Goal: Task Accomplishment & Management: Manage account settings

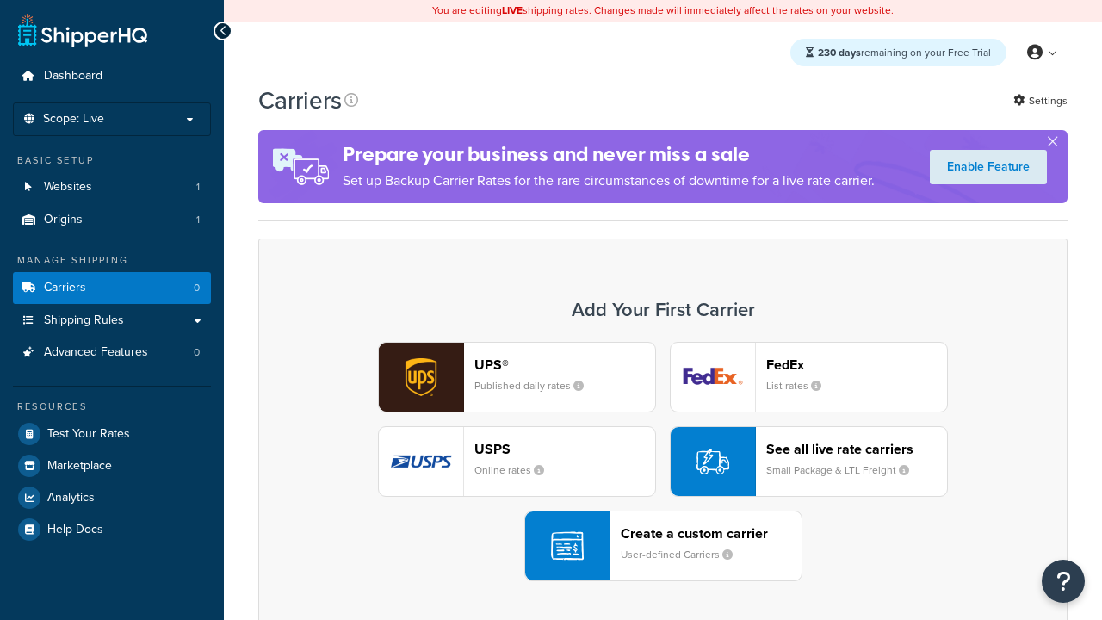
click at [663, 461] on div "UPS® Published daily rates FedEx List rates USPS Online rates See all live rate…" at bounding box center [662, 461] width 773 height 239
click at [856, 364] on header "FedEx" at bounding box center [856, 364] width 181 height 16
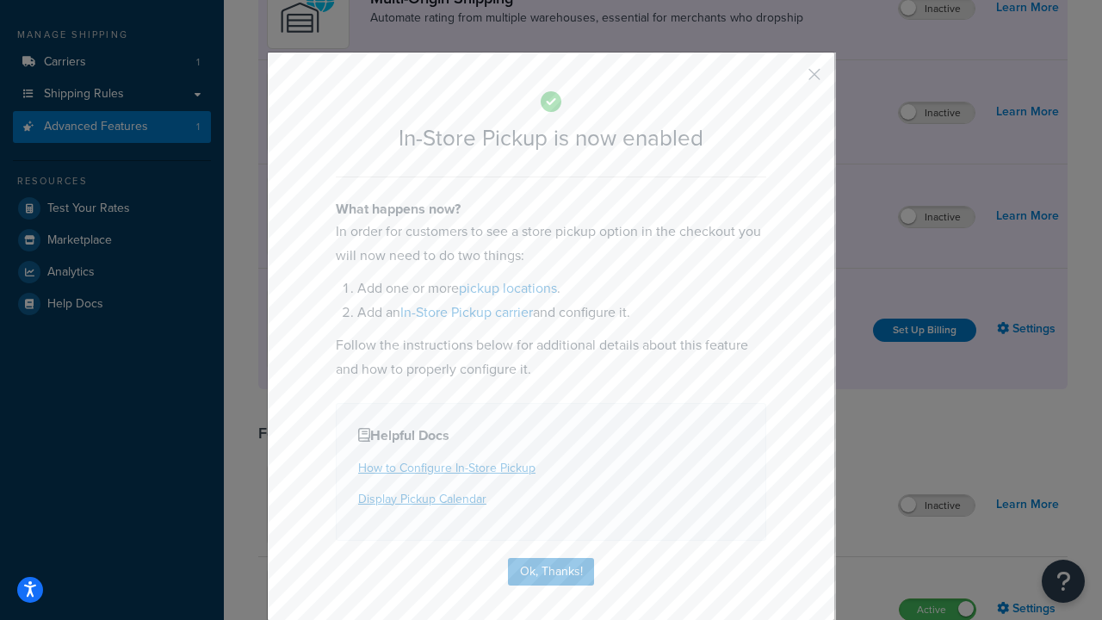
click at [788, 80] on button "button" at bounding box center [789, 80] width 4 height 4
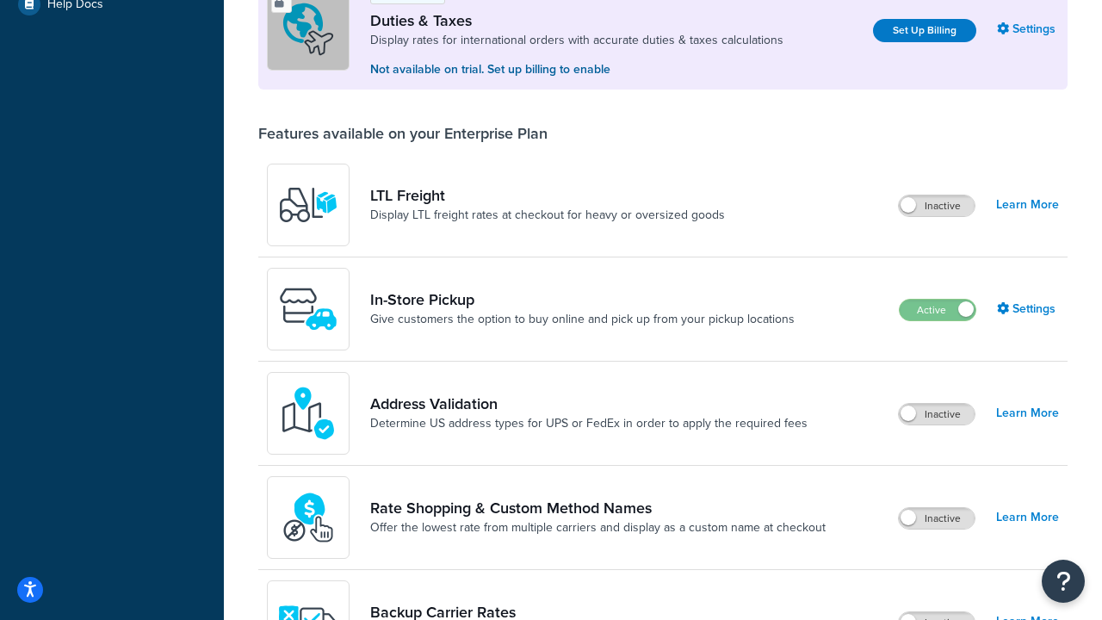
scroll to position [525, 0]
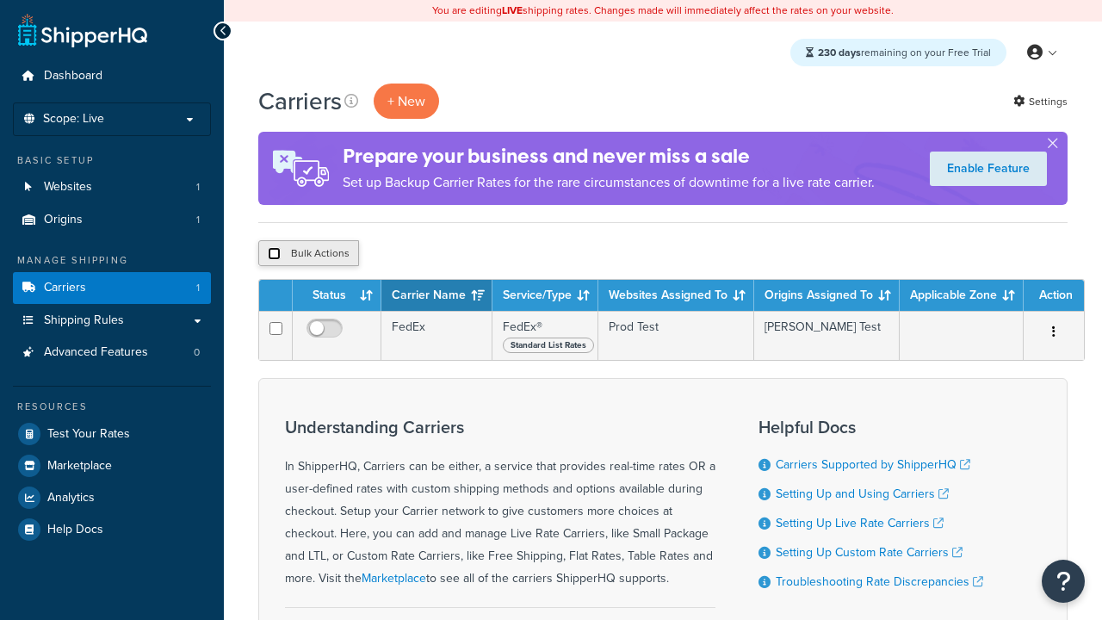
click at [274, 254] on input "checkbox" at bounding box center [274, 253] width 13 height 13
checkbox input "true"
click at [0, 0] on button "Delete" at bounding box center [0, 0] width 0 height 0
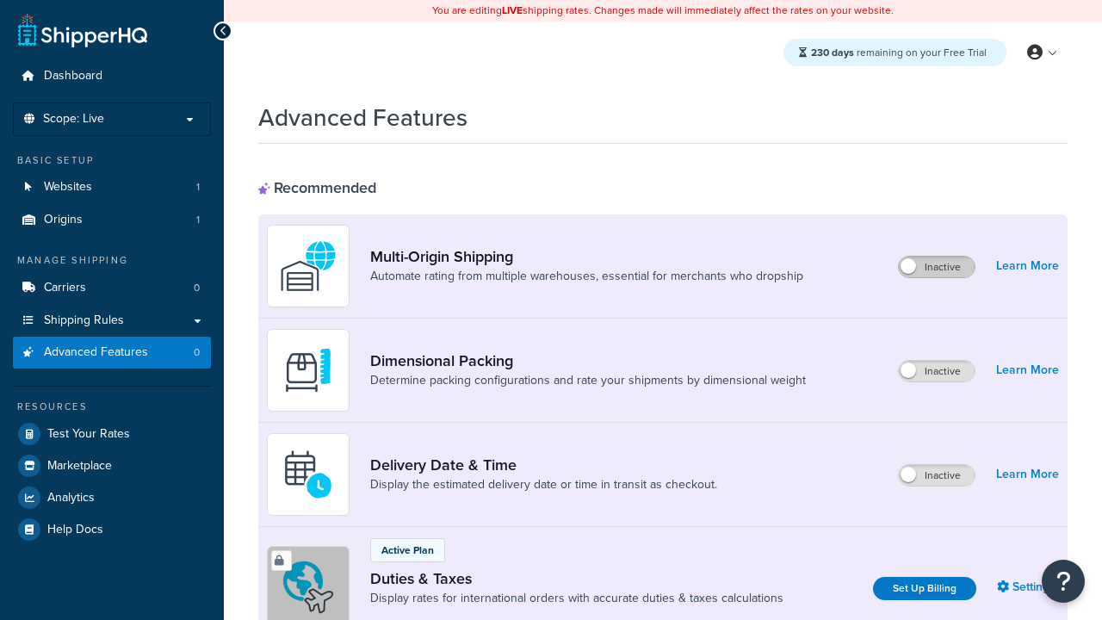
click at [936, 267] on label "Inactive" at bounding box center [936, 266] width 76 height 21
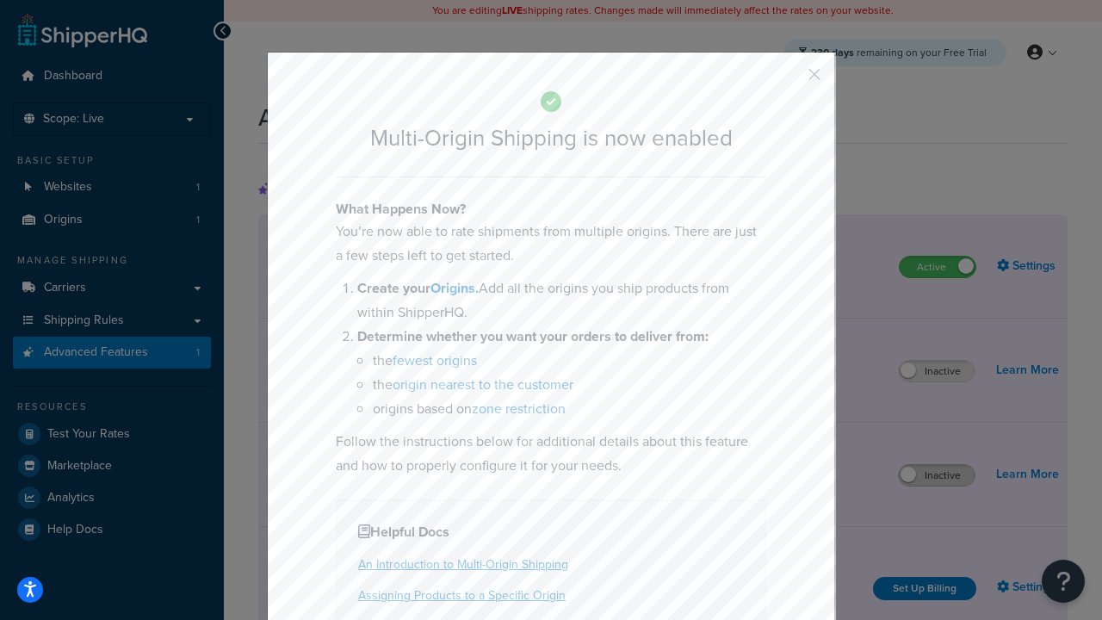
click at [788, 78] on button "button" at bounding box center [789, 80] width 4 height 4
click at [936, 475] on label "Inactive" at bounding box center [936, 475] width 76 height 21
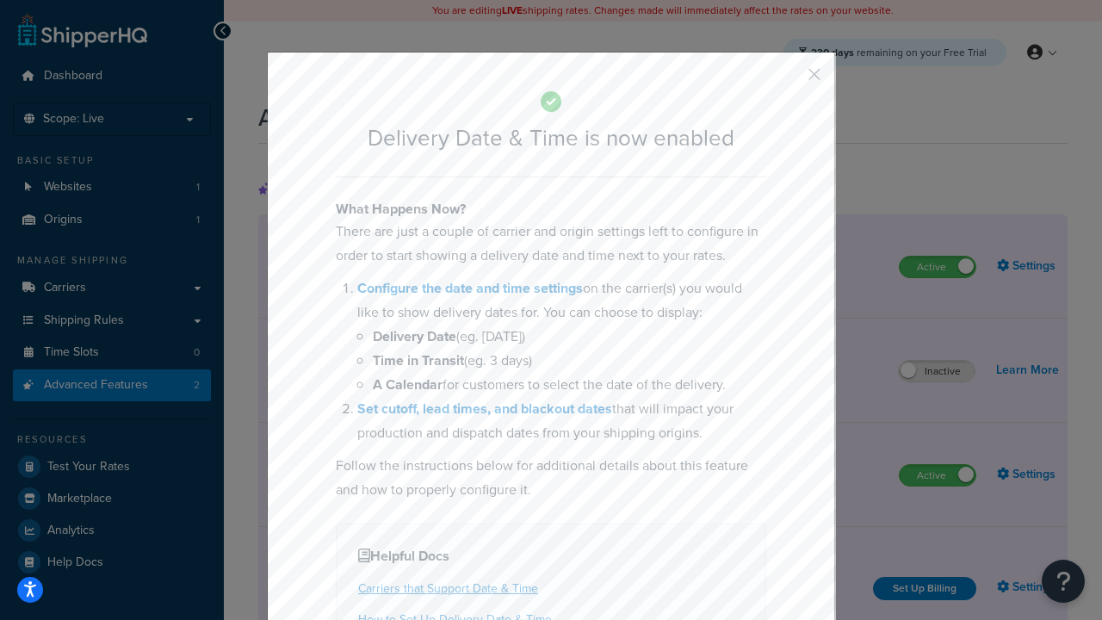
click at [788, 78] on button "button" at bounding box center [789, 80] width 4 height 4
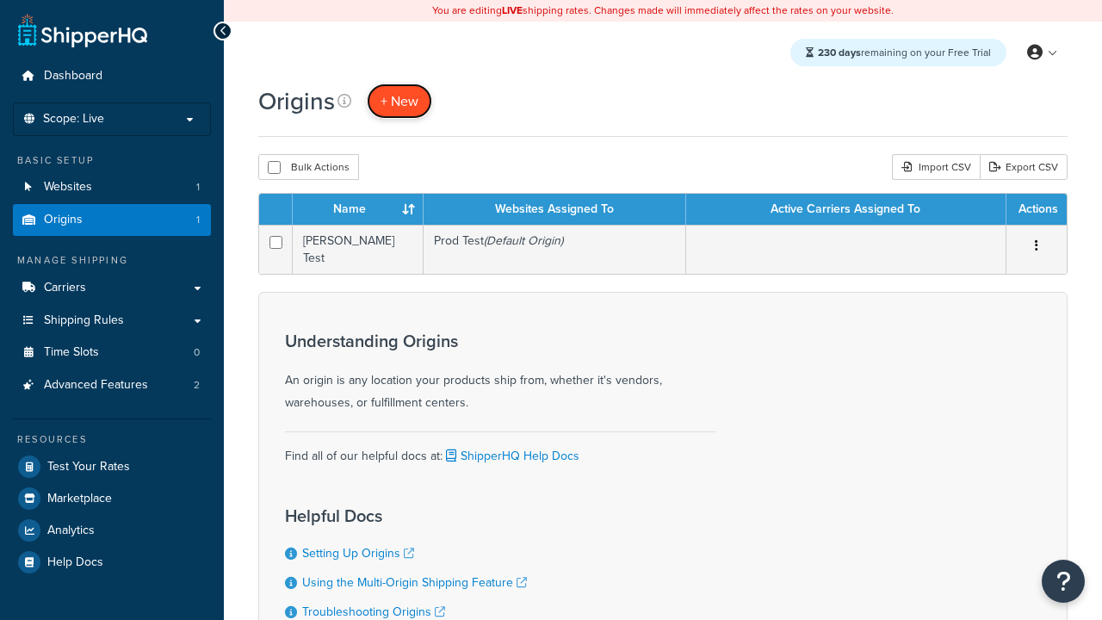
click at [399, 101] on span "+ New" at bounding box center [399, 101] width 38 height 20
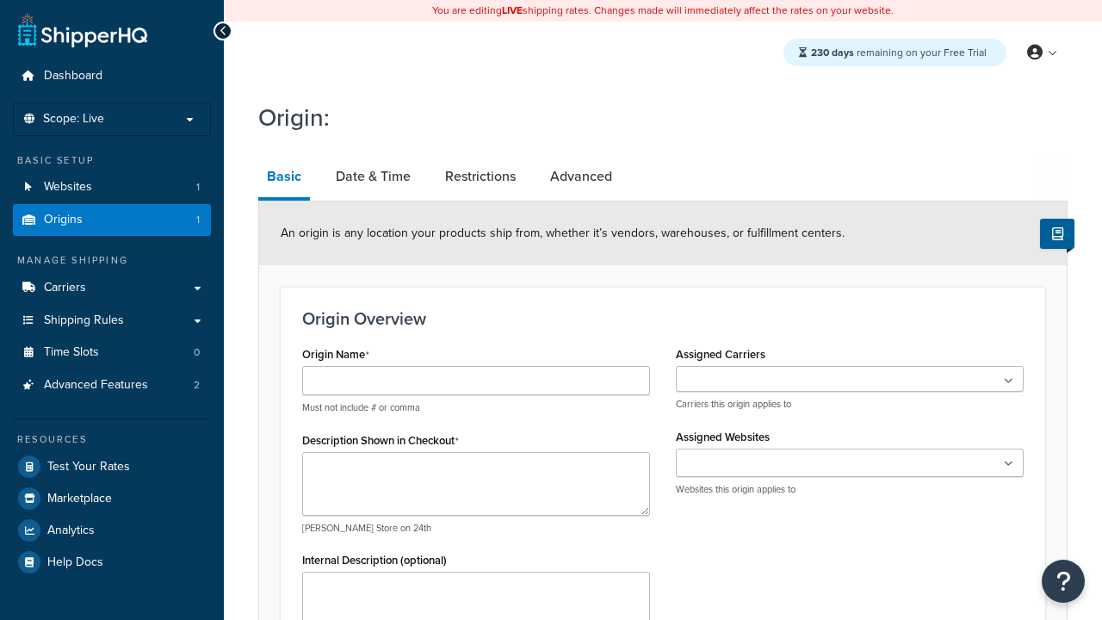
click at [284, 179] on link "Basic" at bounding box center [284, 178] width 52 height 45
click at [373, 176] on link "Date & Time" at bounding box center [373, 176] width 92 height 41
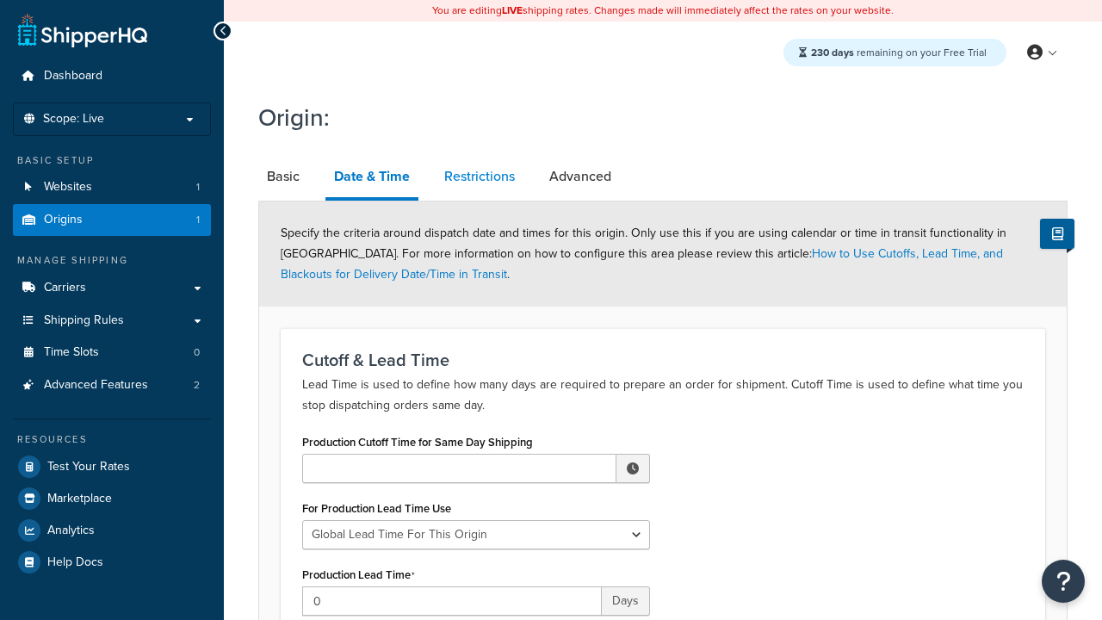
click at [479, 176] on link "Restrictions" at bounding box center [479, 176] width 88 height 41
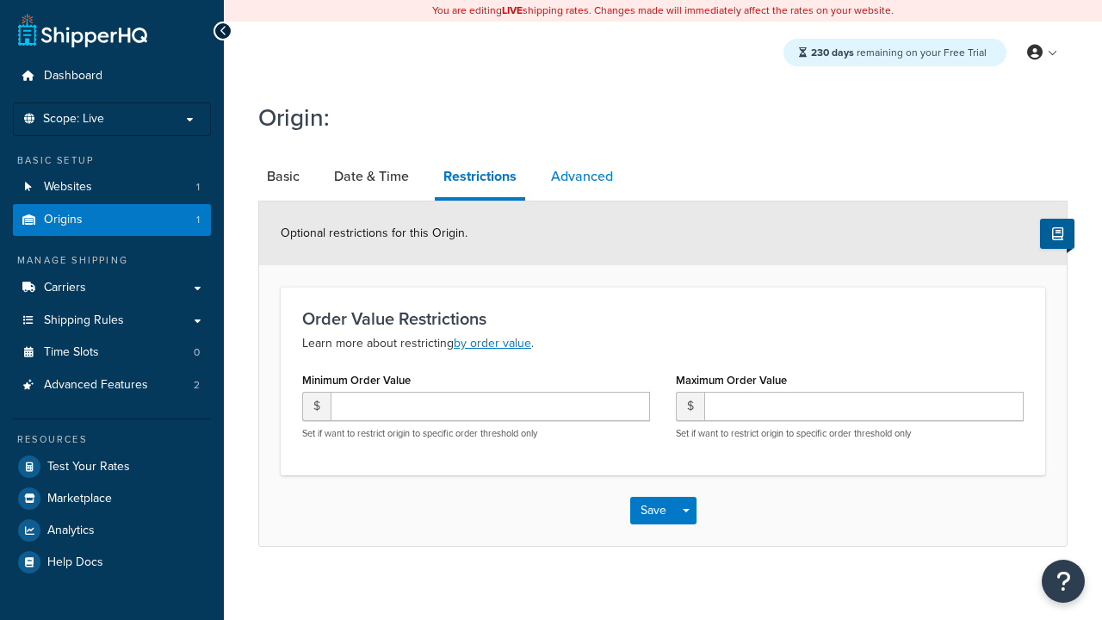
click at [582, 176] on link "Advanced" at bounding box center [581, 176] width 79 height 41
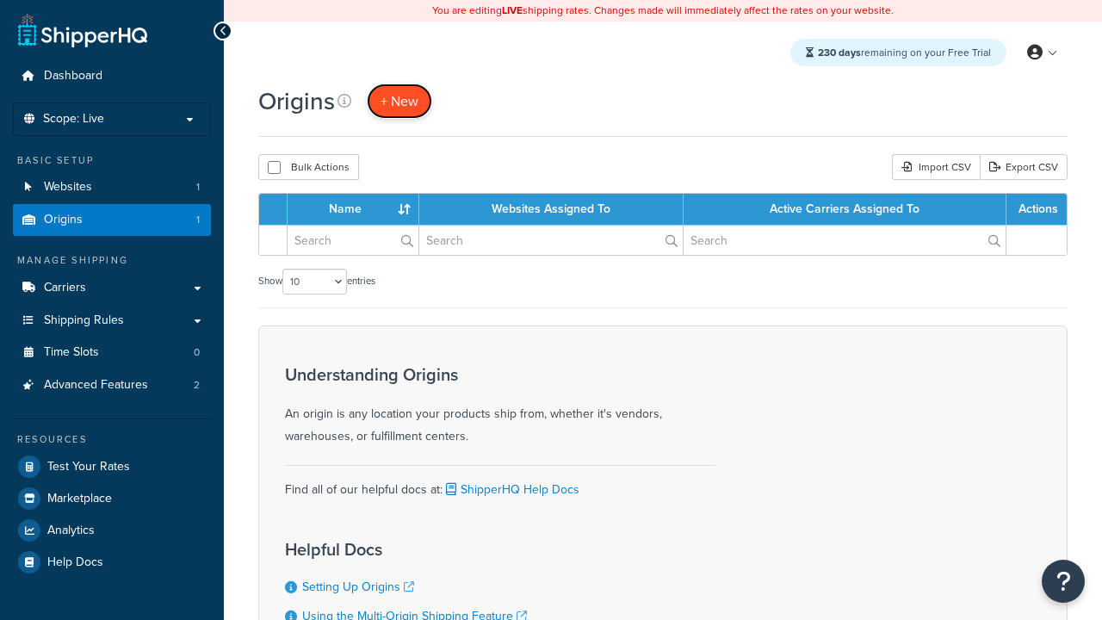
click at [399, 101] on span "+ New" at bounding box center [399, 101] width 38 height 20
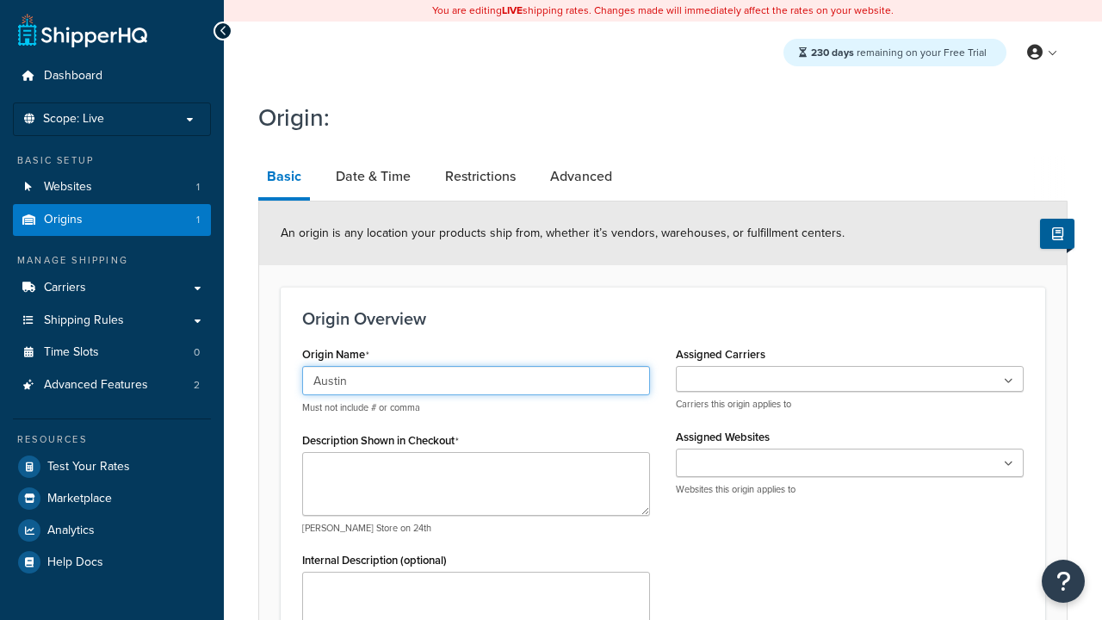
type input "Austin"
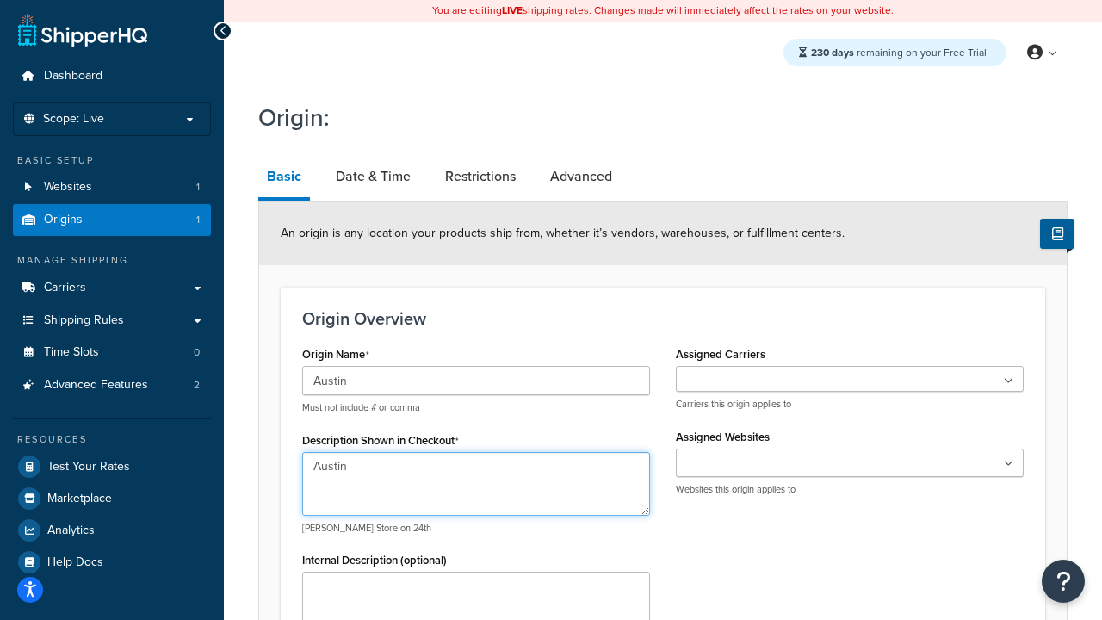
type textarea "Austin"
type input "Test Street"
type input "Austin"
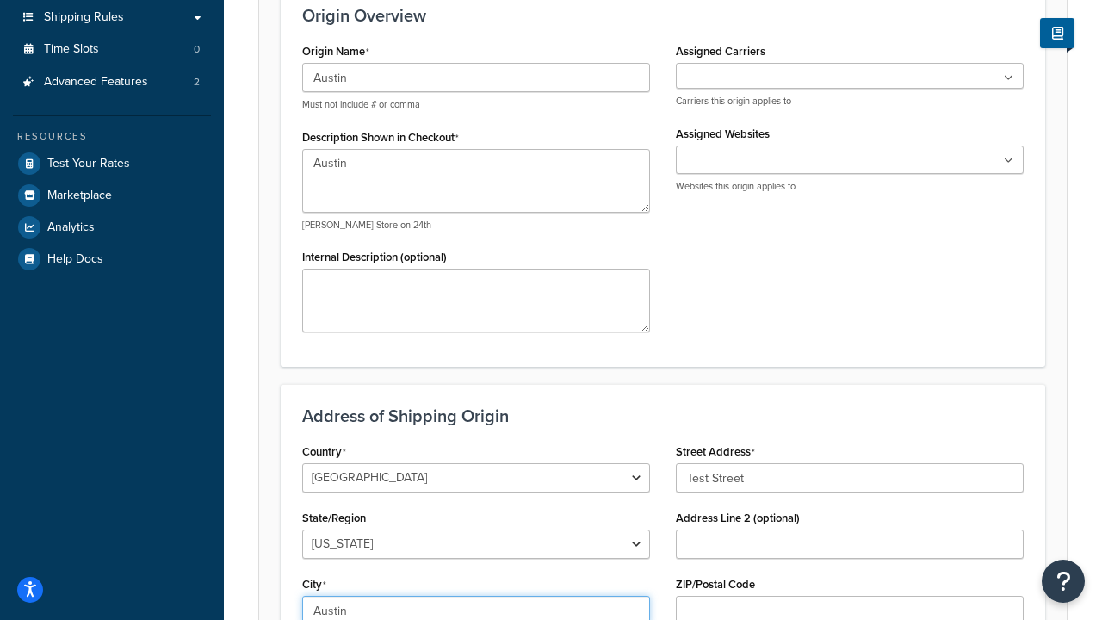
select select "43"
type input "Austin"
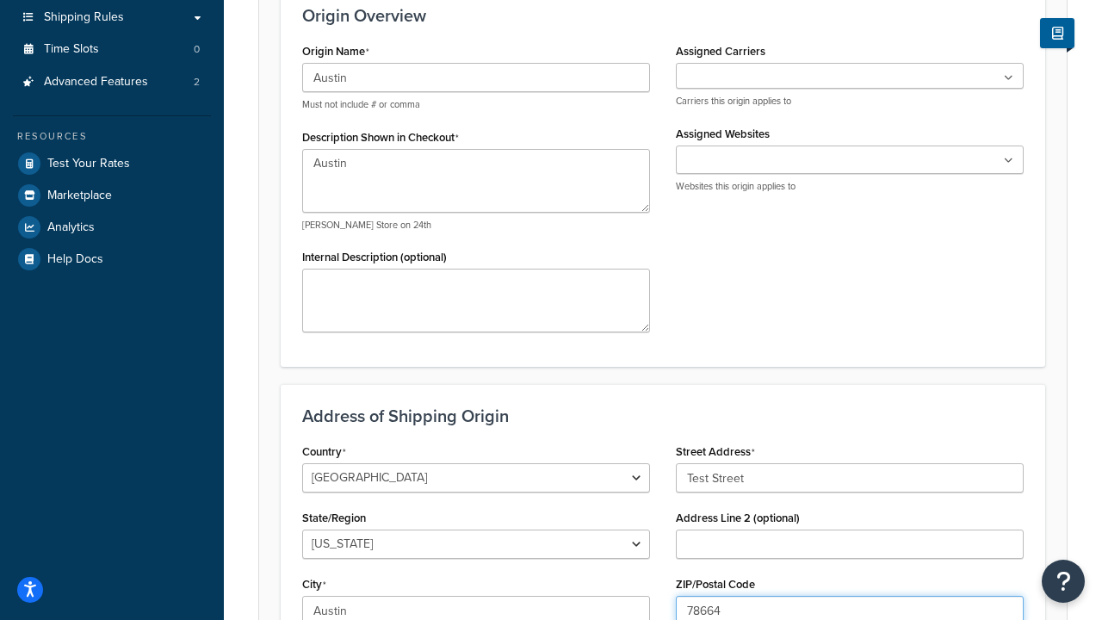
type input "78664"
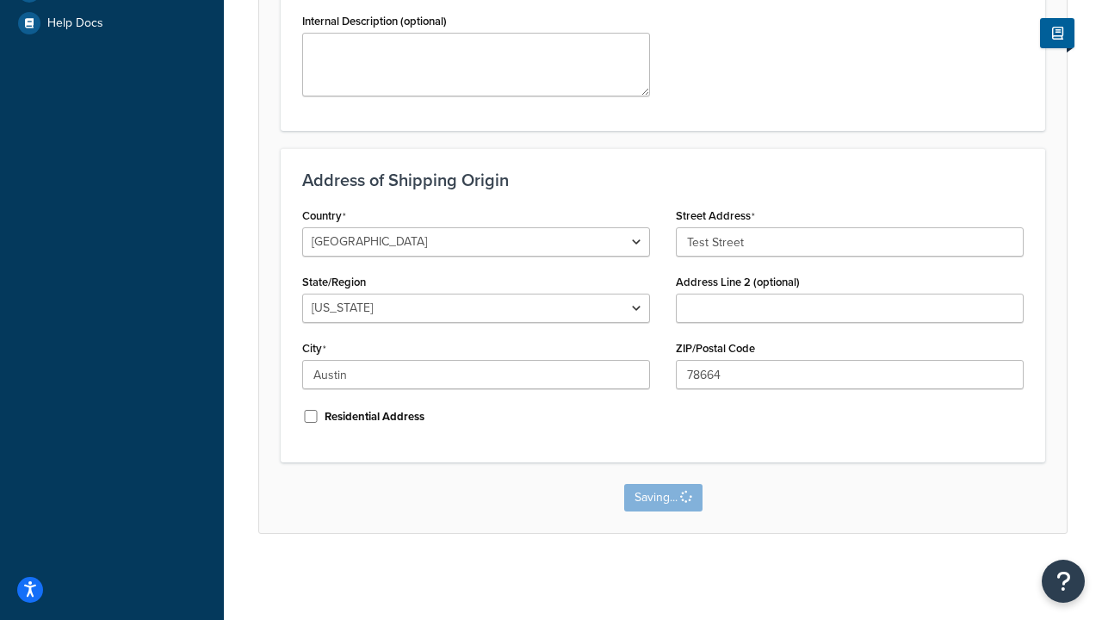
scroll to position [0, 0]
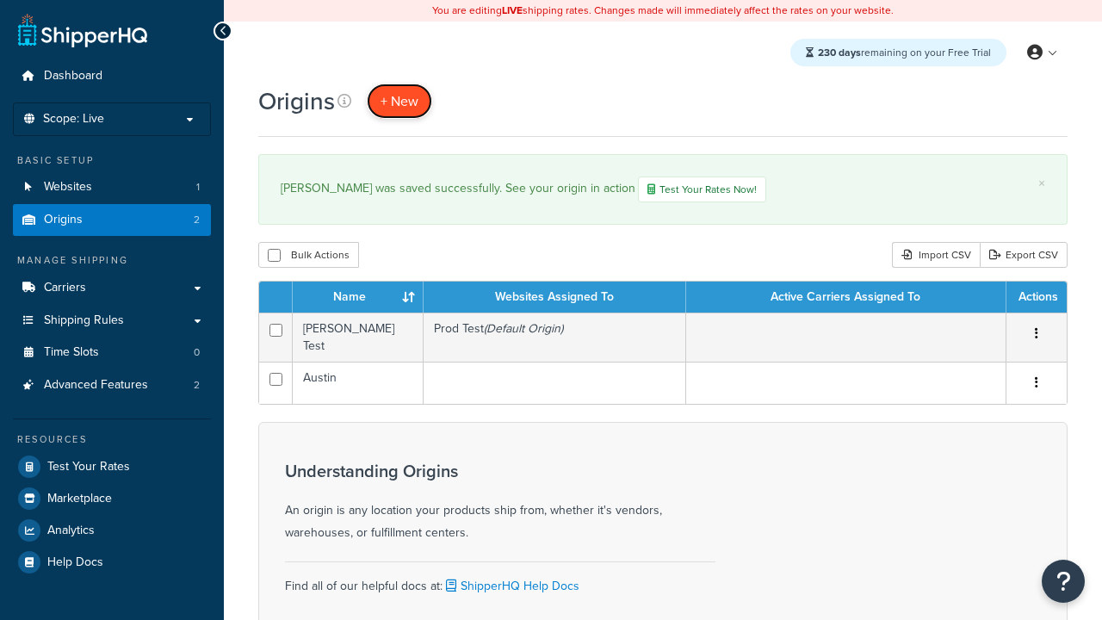
click at [399, 101] on span "+ New" at bounding box center [399, 101] width 38 height 20
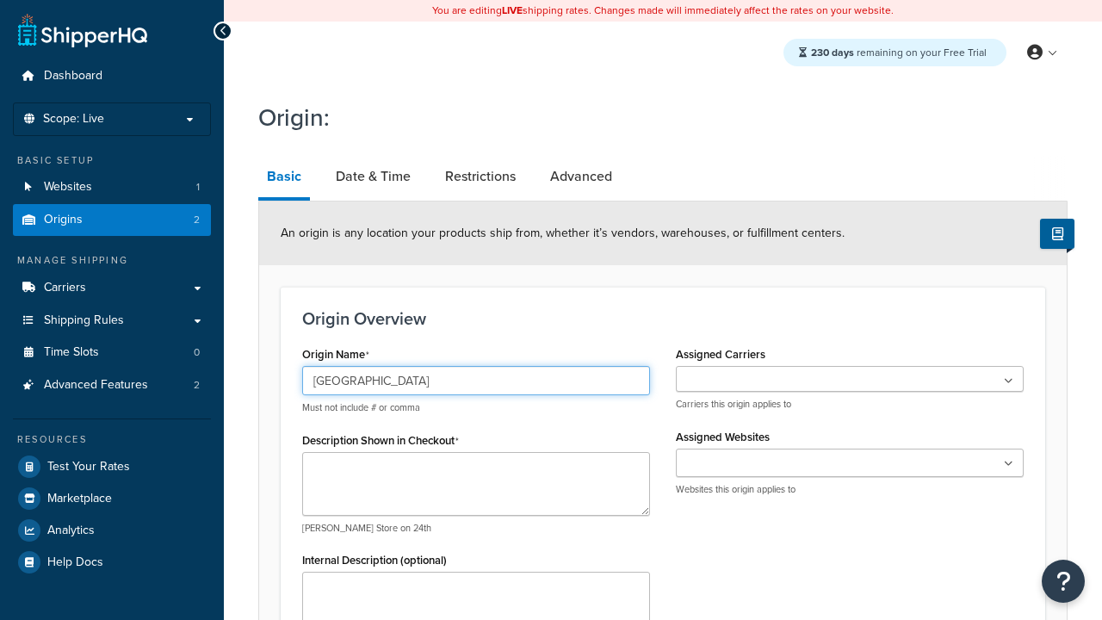
type input "[GEOGRAPHIC_DATA]"
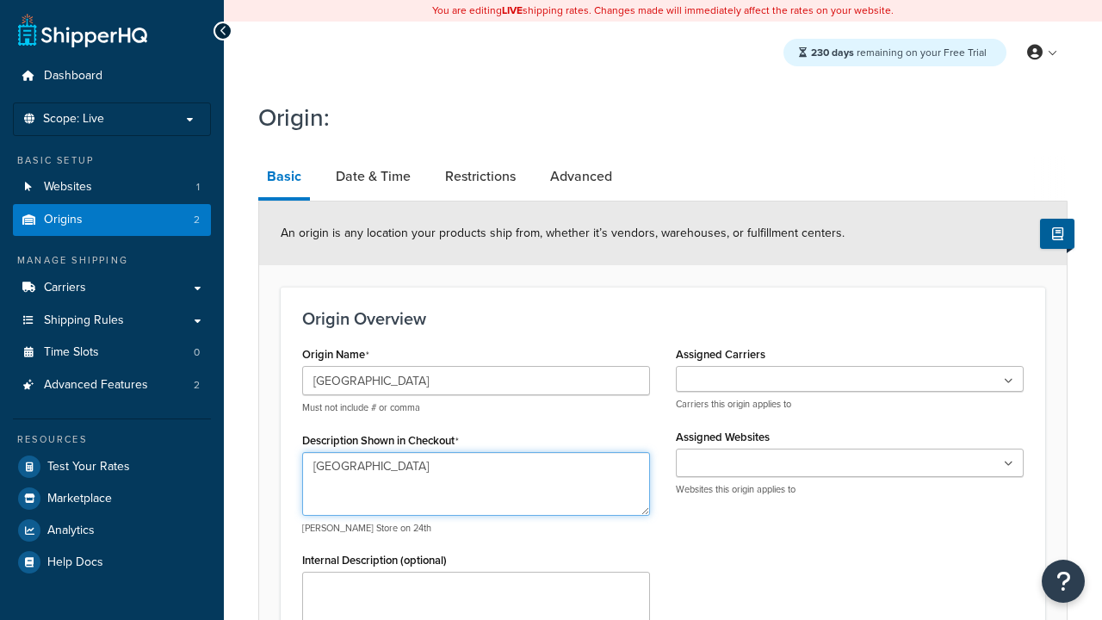
type textarea "[GEOGRAPHIC_DATA]"
type input "Test Street"
type input "Austin"
select select "43"
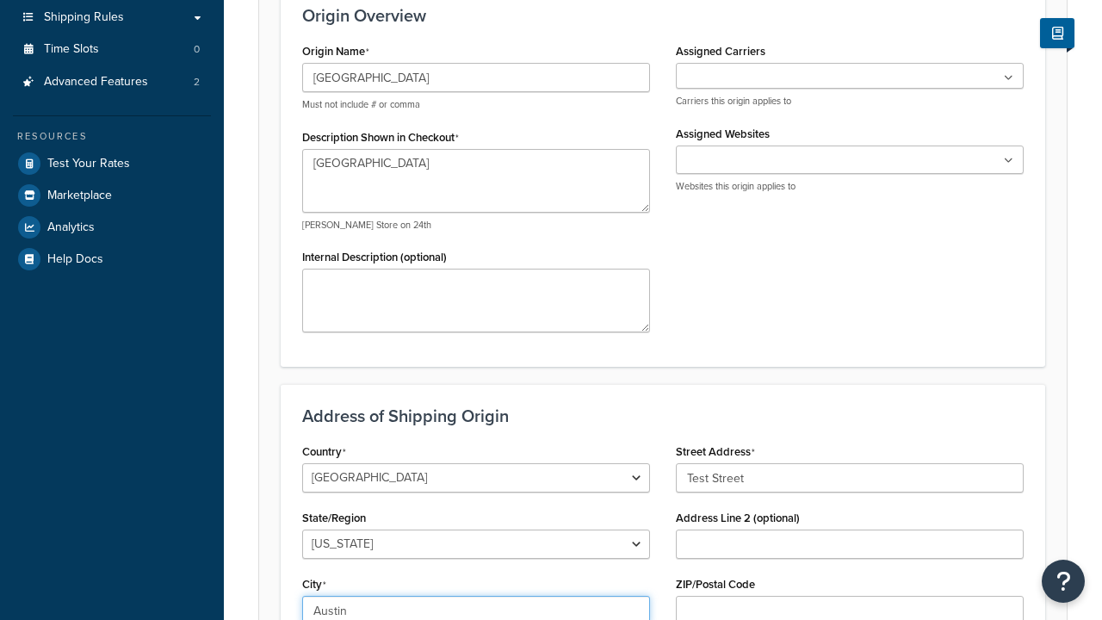
type input "Austin"
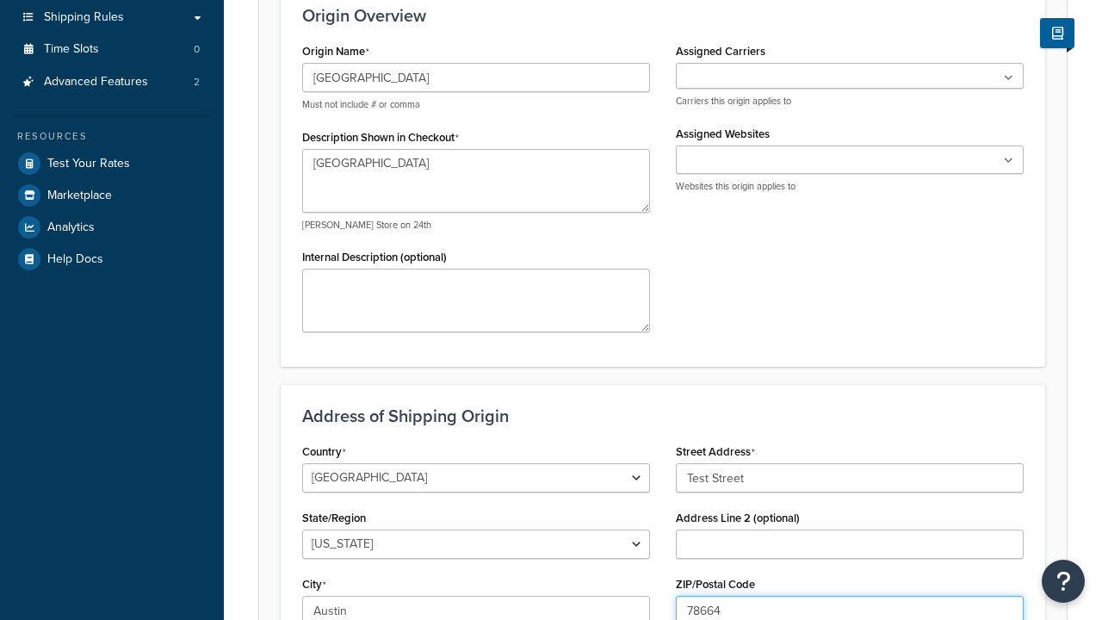
type input "78664"
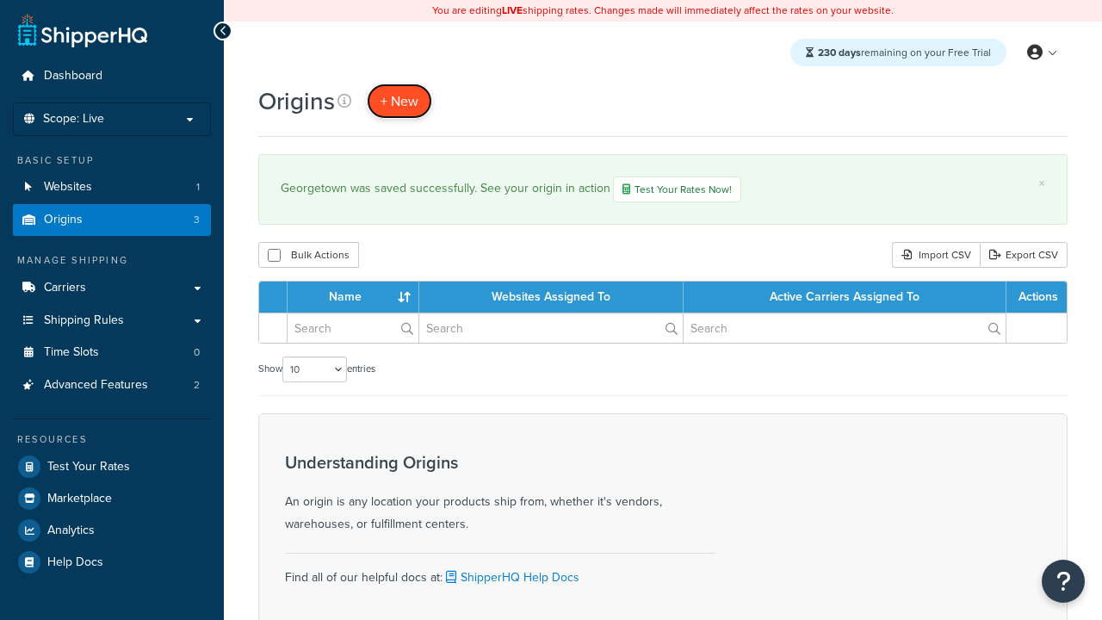
click at [399, 101] on span "+ New" at bounding box center [399, 101] width 38 height 20
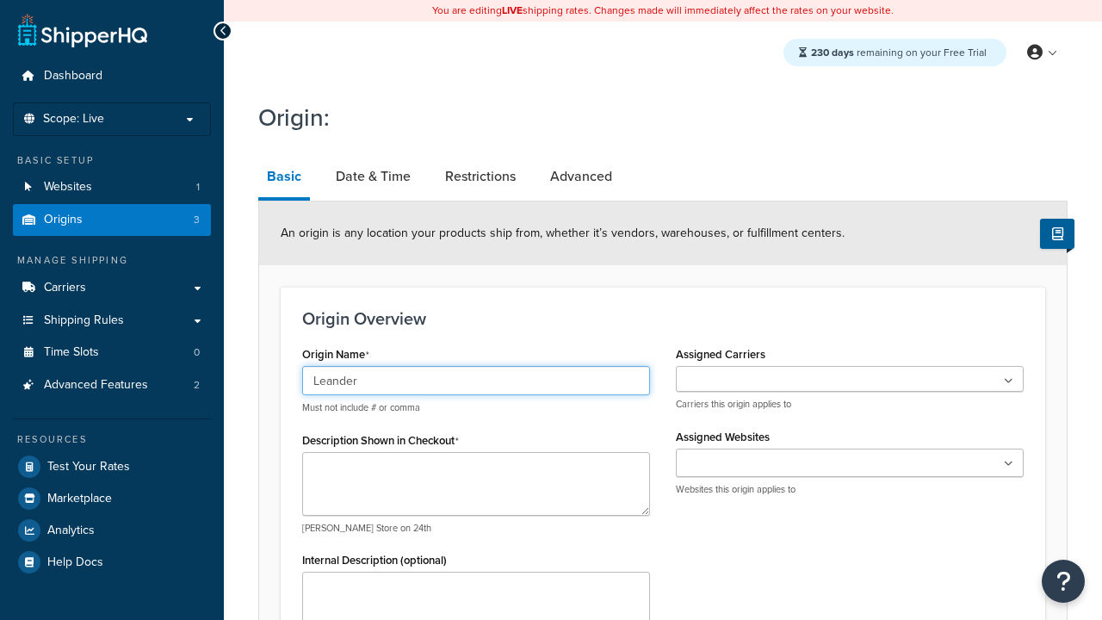
type input "Leander"
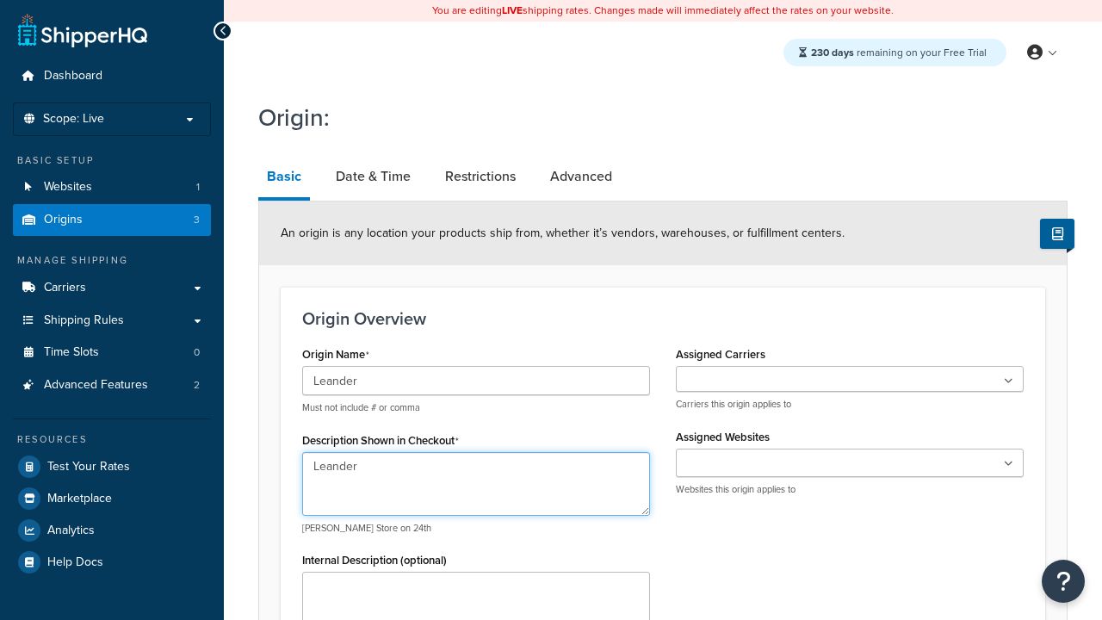
type textarea "Leander"
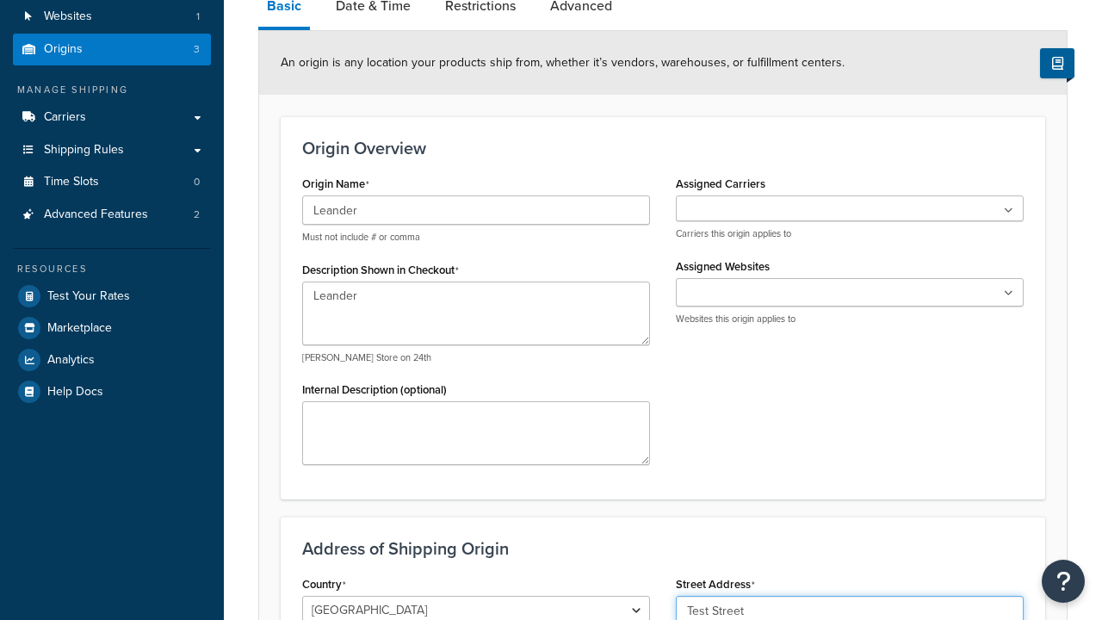
type input "Test Street"
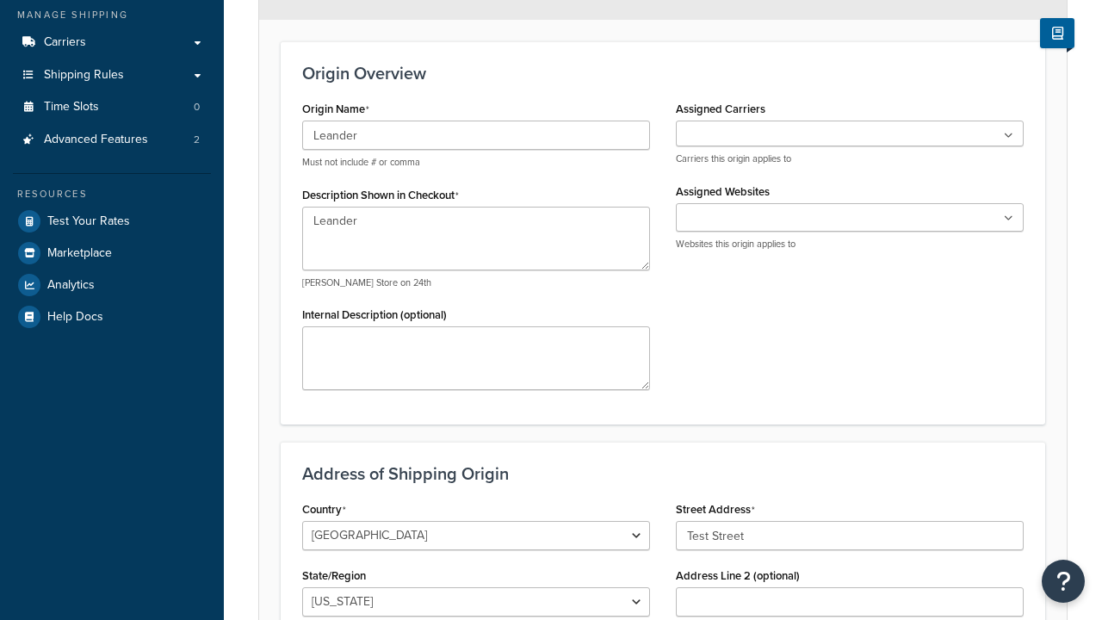
type input "Austin"
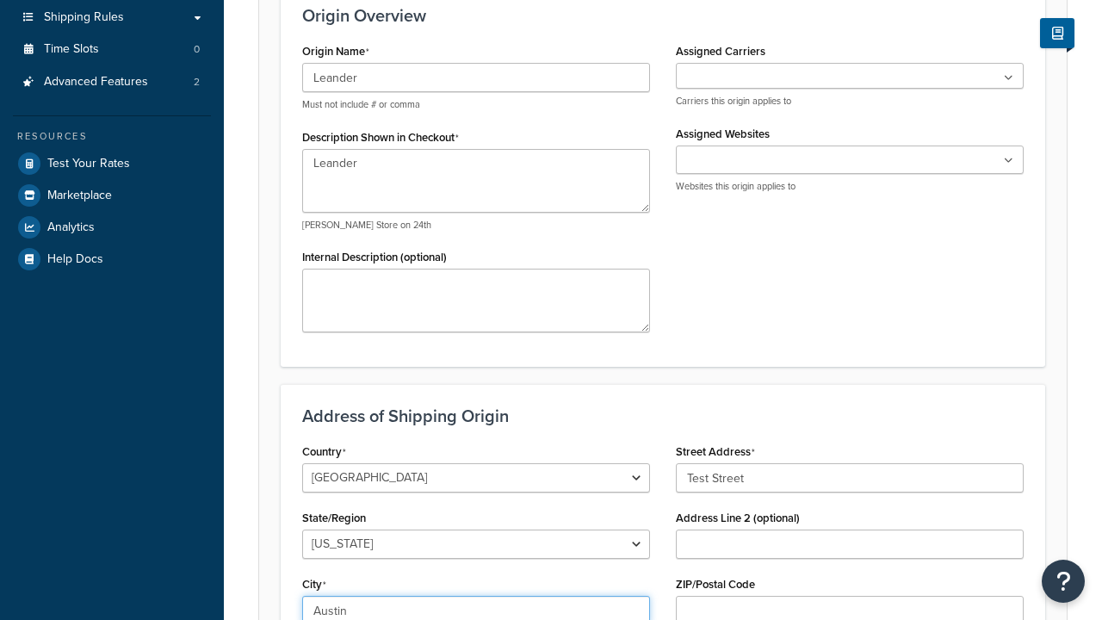
select select "43"
type input "Austin"
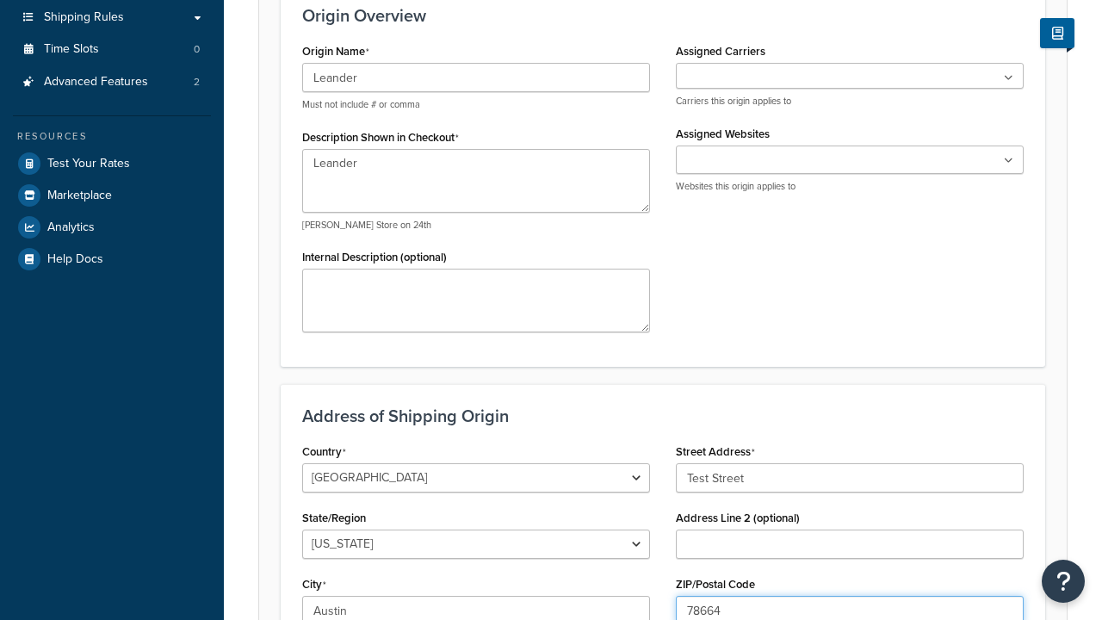
type input "78664"
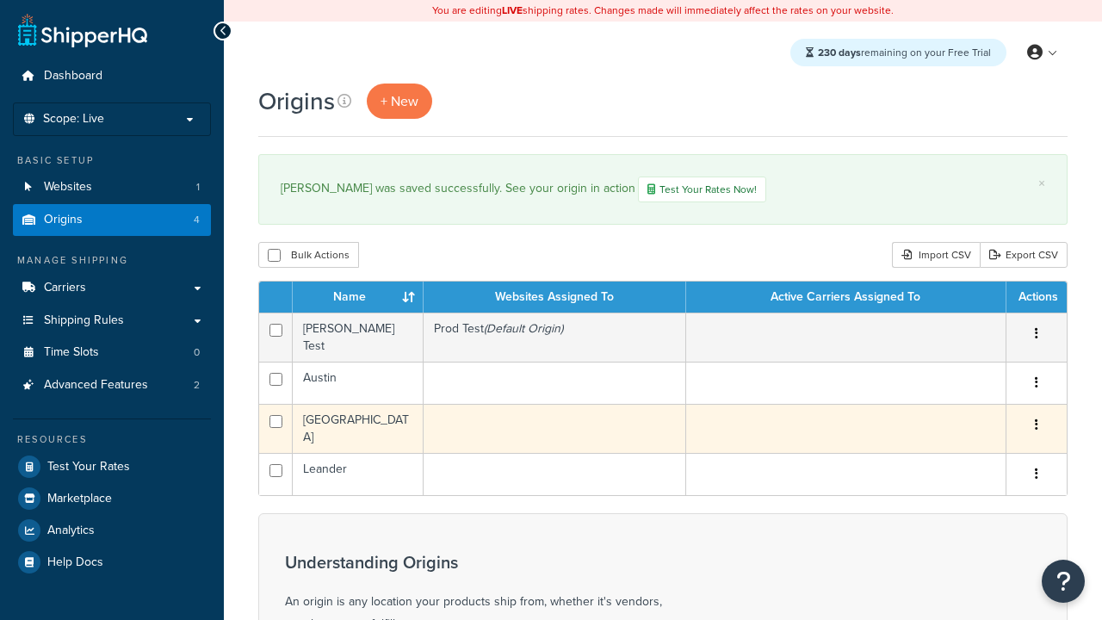
click at [1035, 420] on icon "button" at bounding box center [1035, 424] width 3 height 12
click at [0, 0] on link "Edit" at bounding box center [0, 0] width 0 height 0
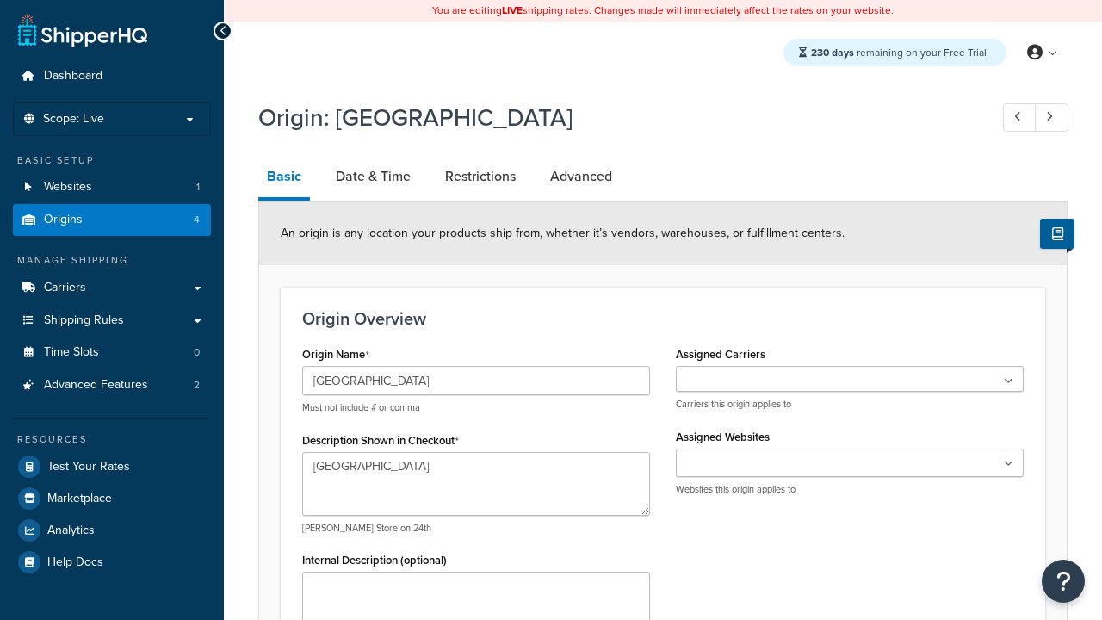
select select "43"
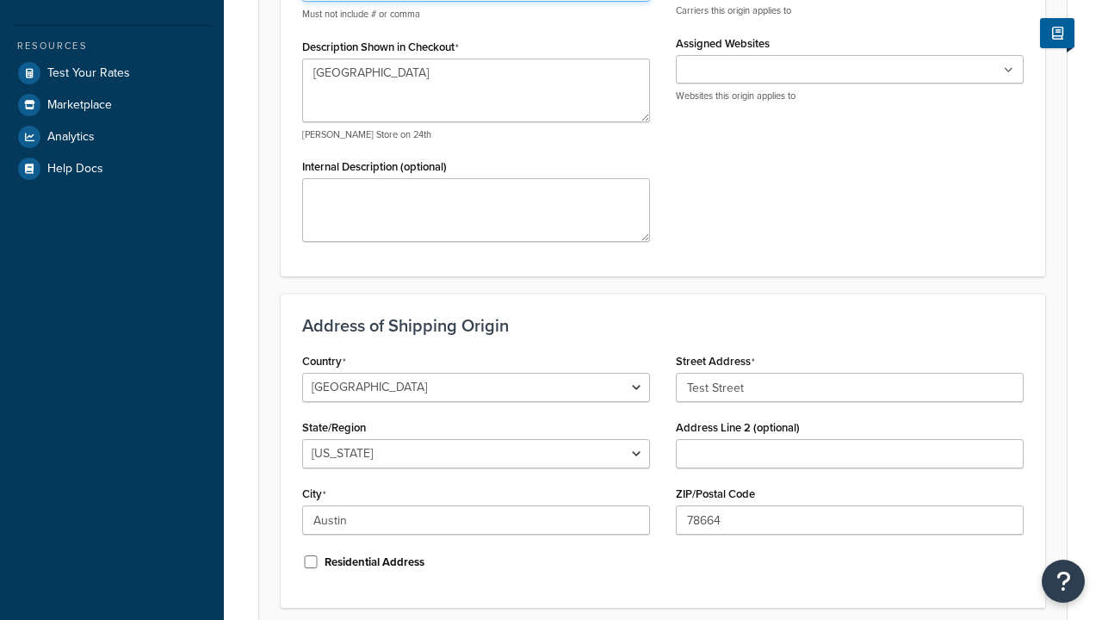
type input "Georgetown Warehouse"
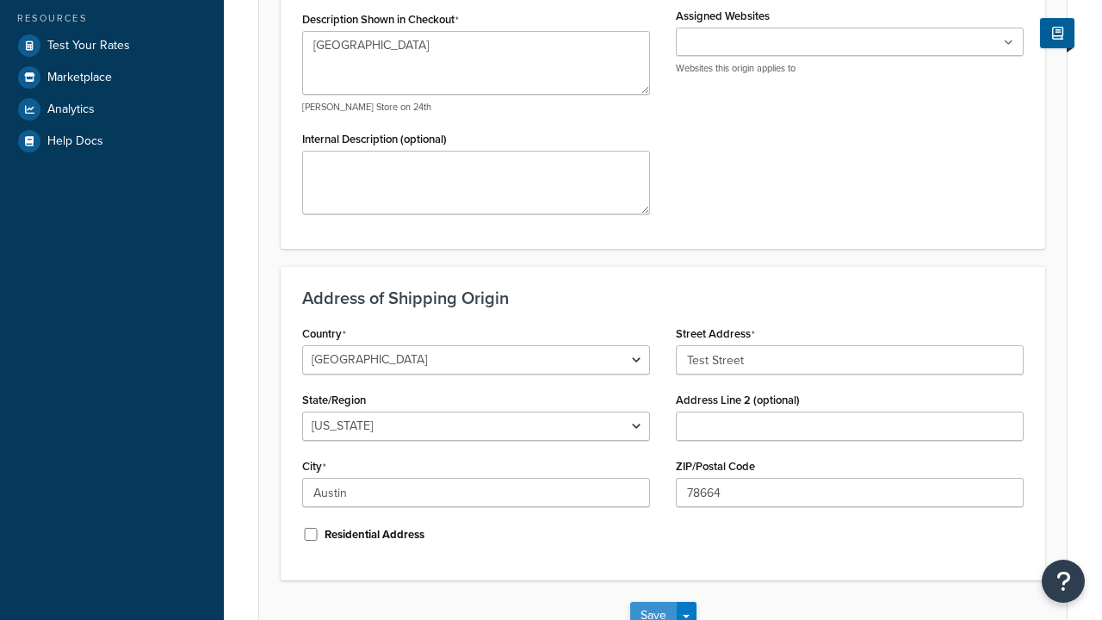
click at [652, 602] on button "Save" at bounding box center [653, 616] width 46 height 28
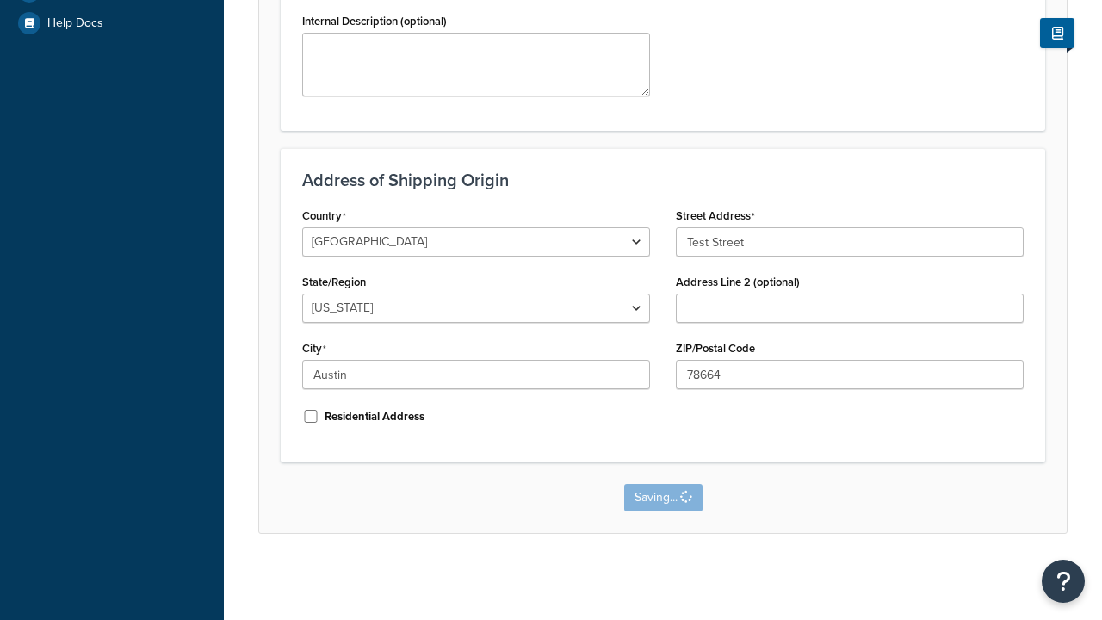
scroll to position [0, 0]
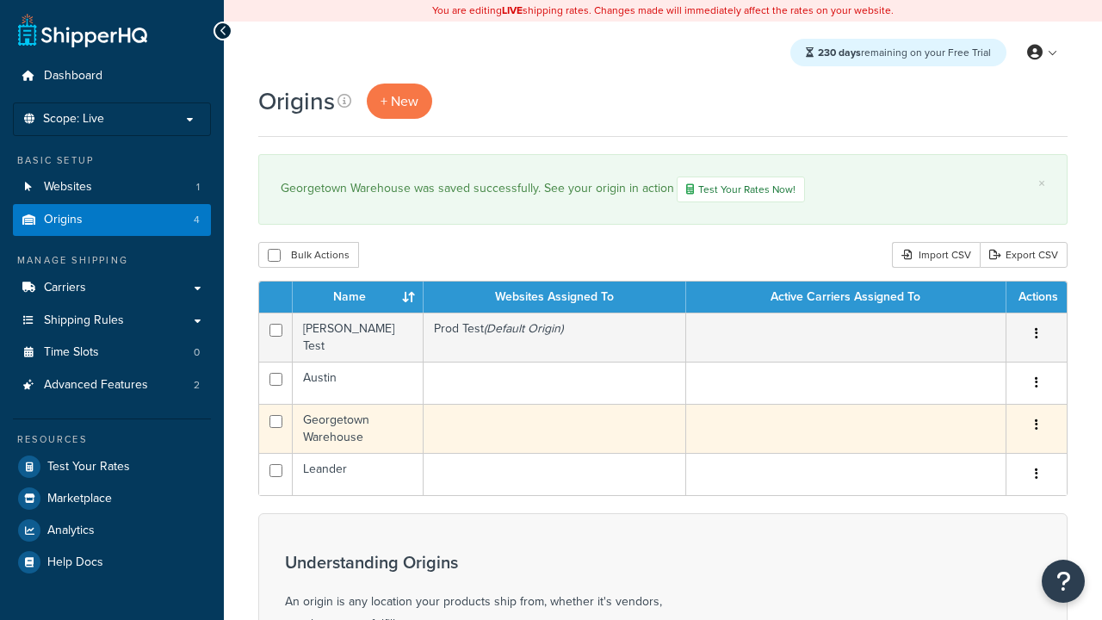
click at [1035, 420] on icon "button" at bounding box center [1035, 424] width 3 height 12
click at [0, 0] on link "Delete" at bounding box center [0, 0] width 0 height 0
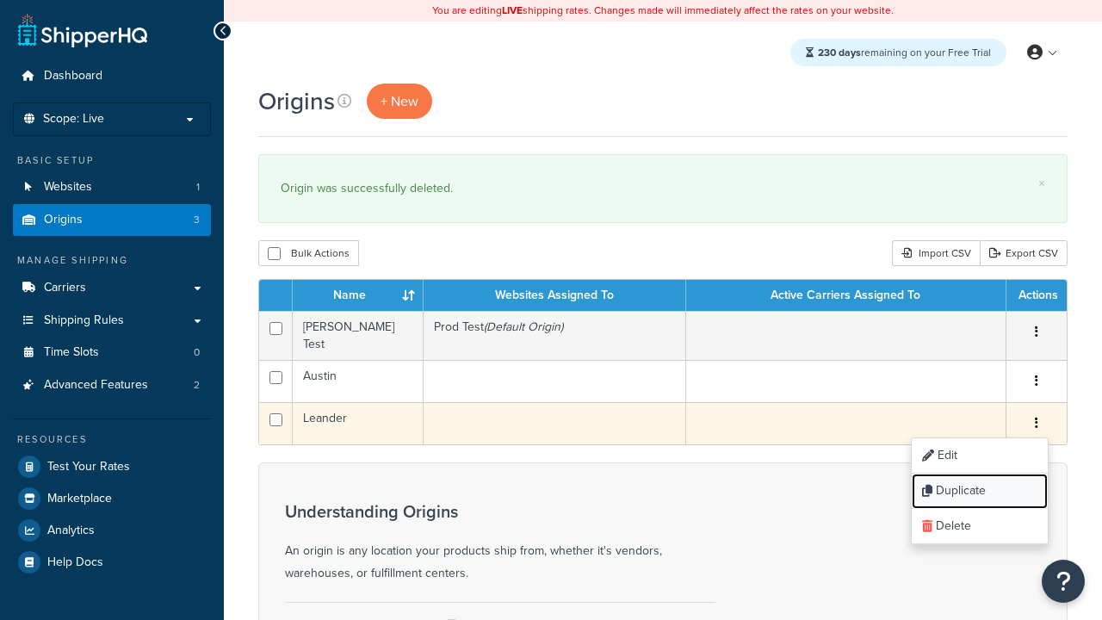
click at [979, 485] on link "Duplicate" at bounding box center [979, 490] width 136 height 35
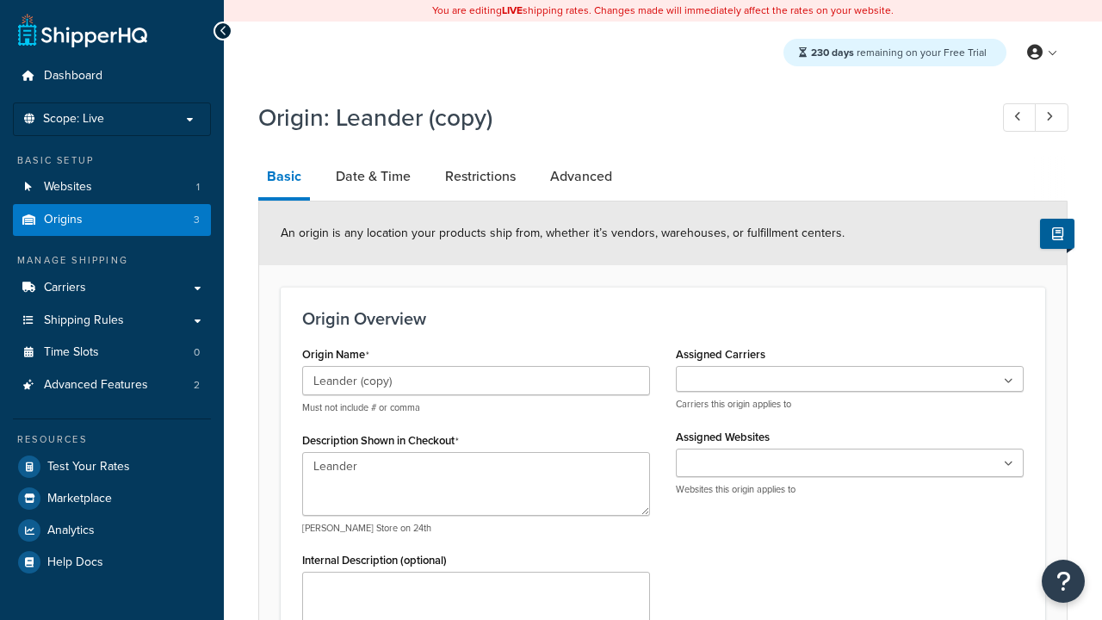
select select "43"
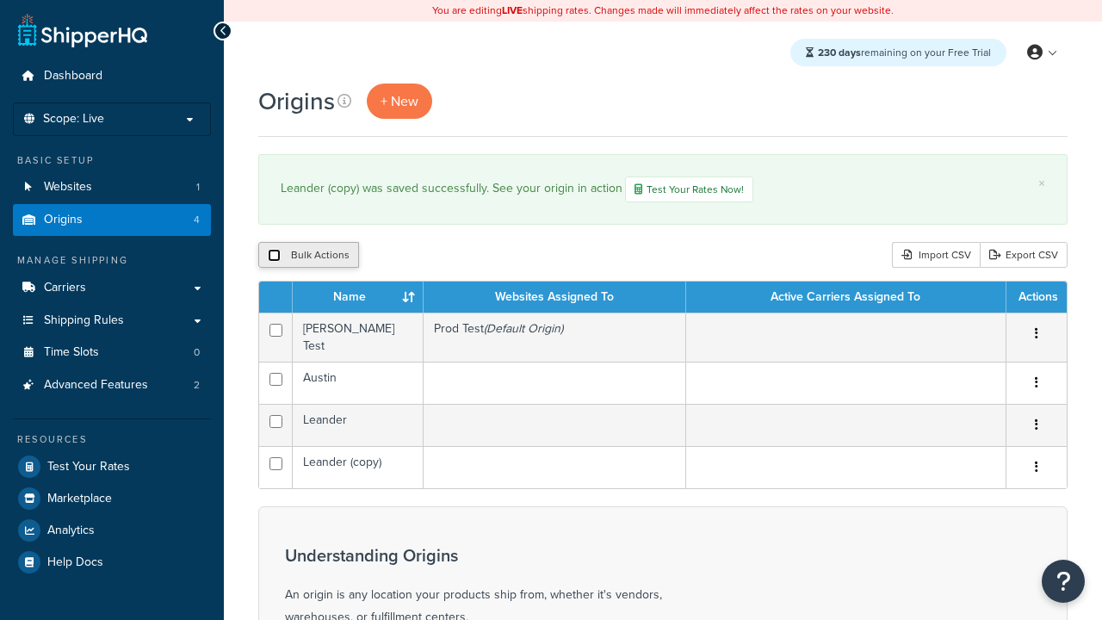
click at [274, 256] on input "checkbox" at bounding box center [274, 255] width 13 height 13
checkbox input "true"
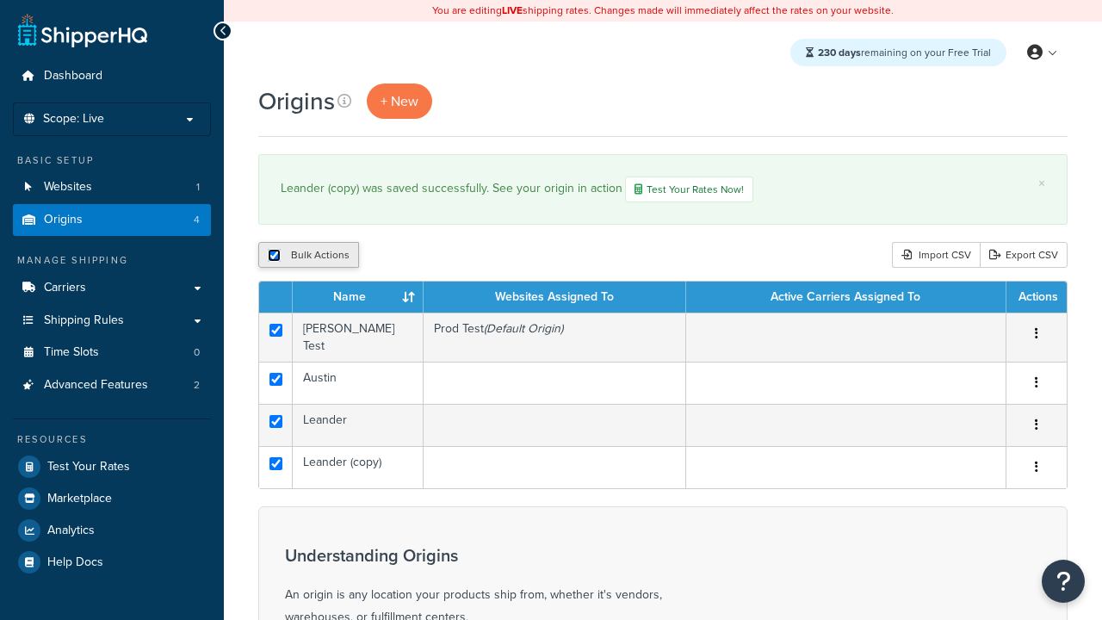
checkbox input "true"
click at [0, 0] on button "Delete" at bounding box center [0, 0] width 0 height 0
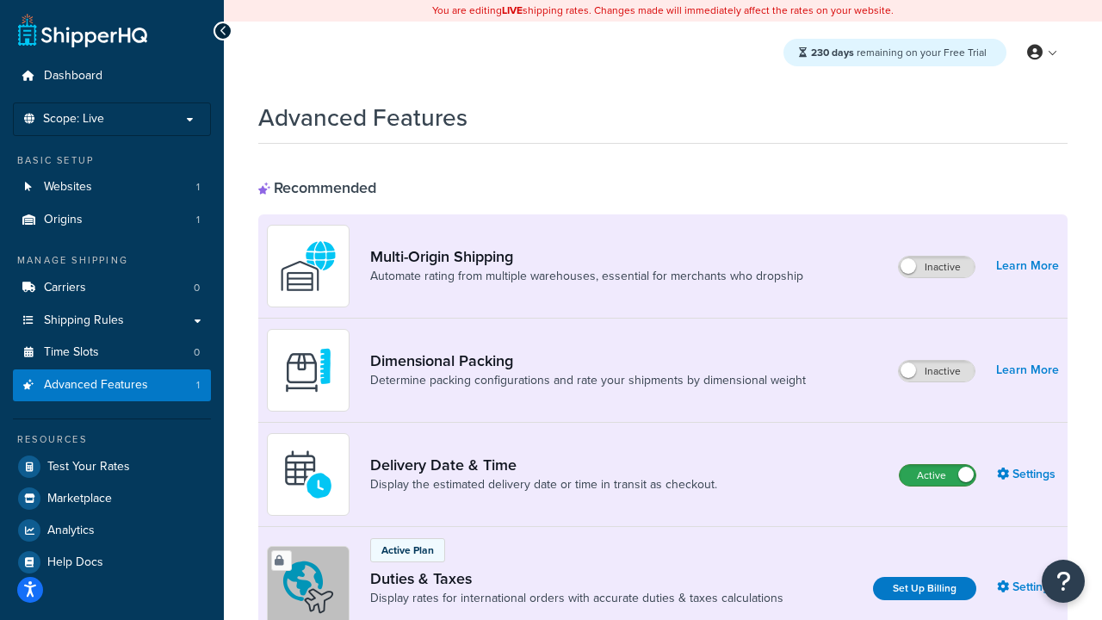
click at [937, 475] on label "Active" at bounding box center [937, 475] width 76 height 21
